Goal: Task Accomplishment & Management: Manage account settings

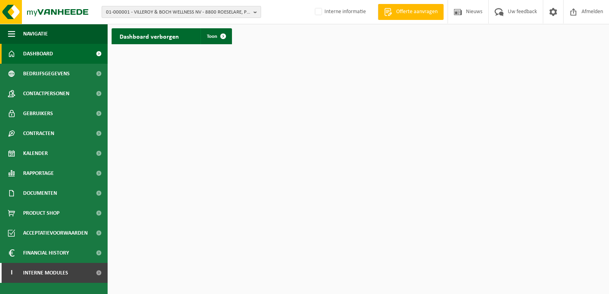
click at [156, 13] on span "01-000001 - VILLEROY & BOCH WELLNESS NV - 8800 ROESELARE, POPULIERSTRAAT 1" at bounding box center [178, 12] width 144 height 12
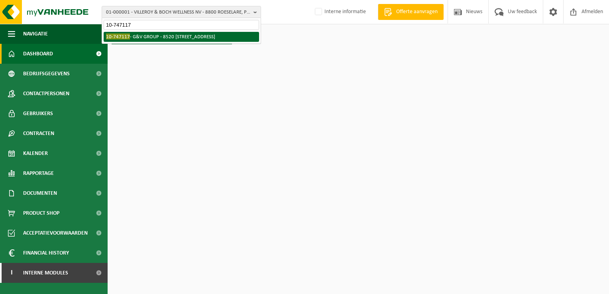
type input "10-747117"
click at [185, 34] on li "10-747117 - G&V GROUP - 8520 KUURNE, HARELBEEKSESTRAAT 120" at bounding box center [181, 37] width 155 height 10
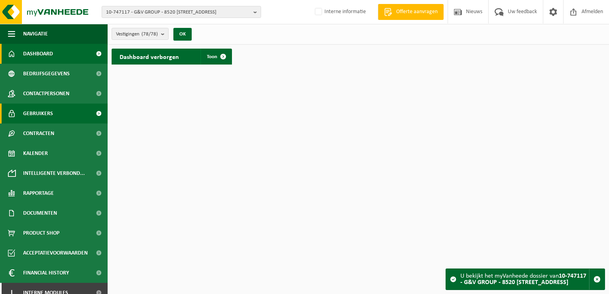
click at [47, 115] on span "Gebruikers" at bounding box center [38, 114] width 30 height 20
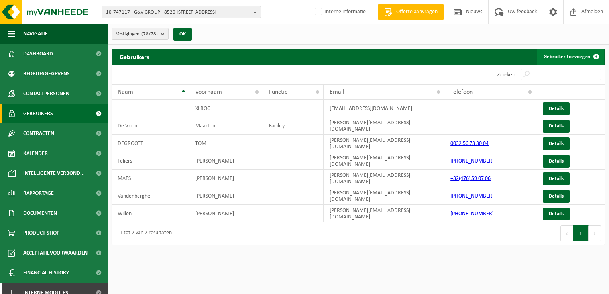
click at [555, 57] on link "Gebruiker toevoegen" at bounding box center [570, 57] width 67 height 16
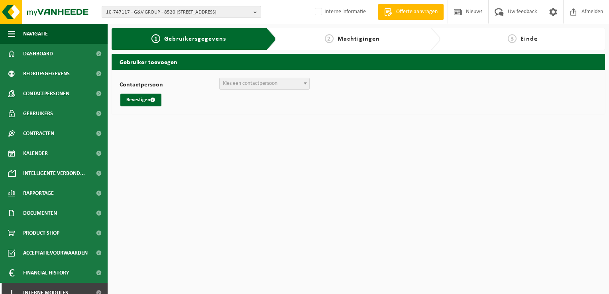
click at [252, 80] on span "Kies een contactpersoon" at bounding box center [250, 83] width 55 height 6
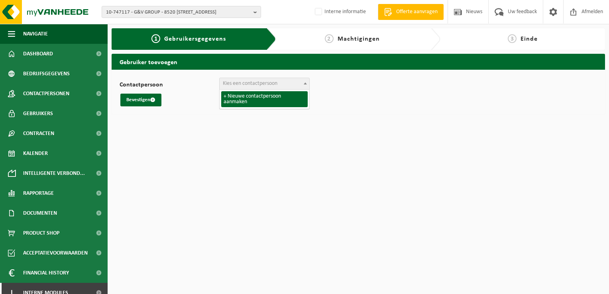
click at [254, 82] on span "Kies een contactpersoon" at bounding box center [250, 83] width 55 height 6
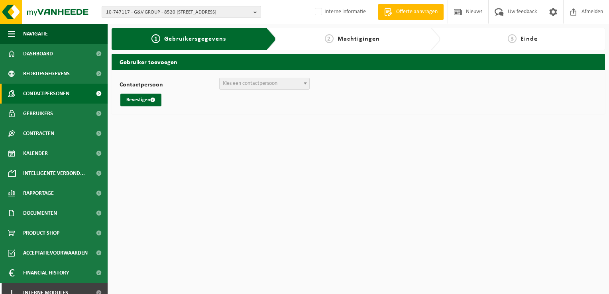
click at [51, 95] on span "Contactpersonen" at bounding box center [46, 94] width 46 height 20
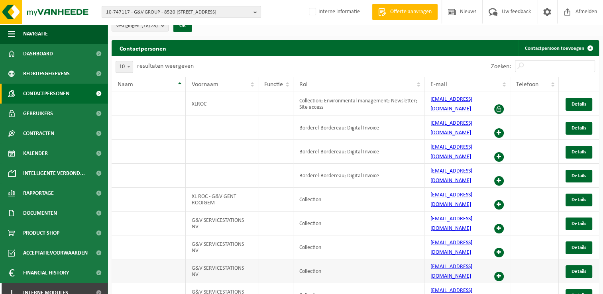
scroll to position [13, 0]
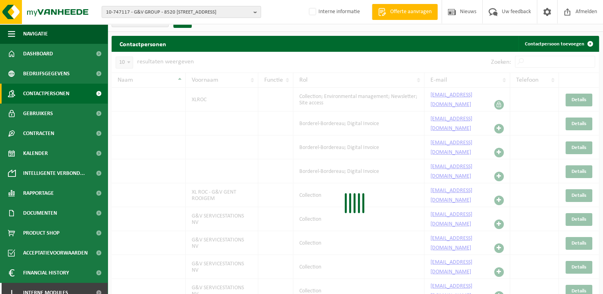
scroll to position [2, 0]
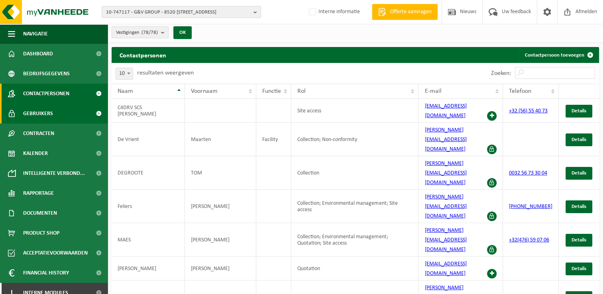
click at [51, 114] on span "Gebruikers" at bounding box center [38, 114] width 30 height 20
